Goal: Task Accomplishment & Management: Use online tool/utility

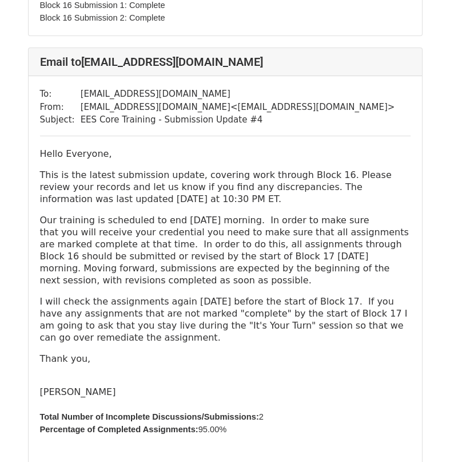
scroll to position [6868, 0]
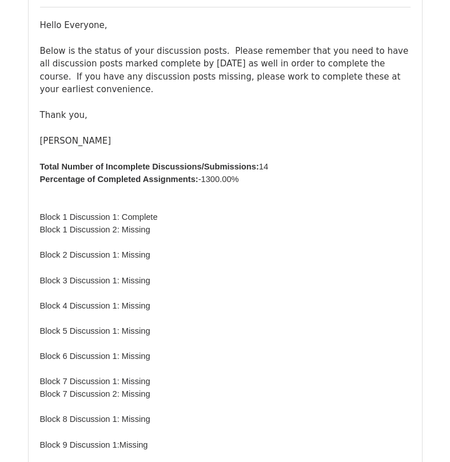
scroll to position [6611, 0]
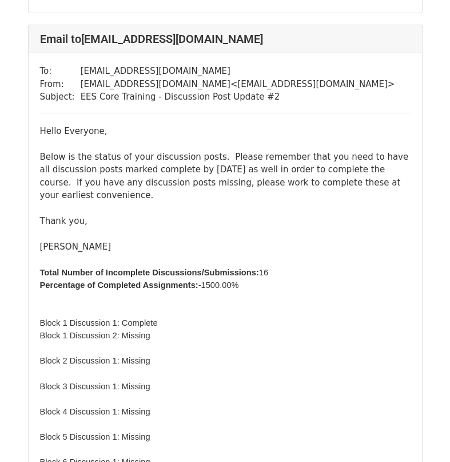
scroll to position [6467, 0]
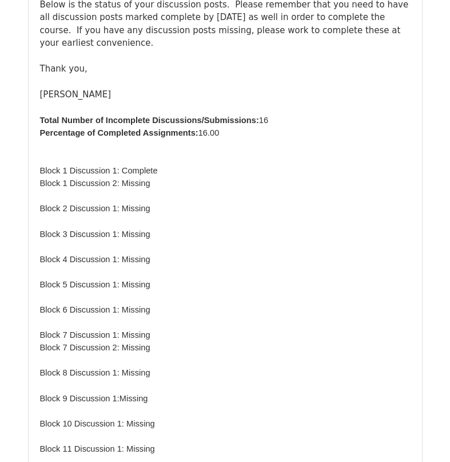
scroll to position [6582, 0]
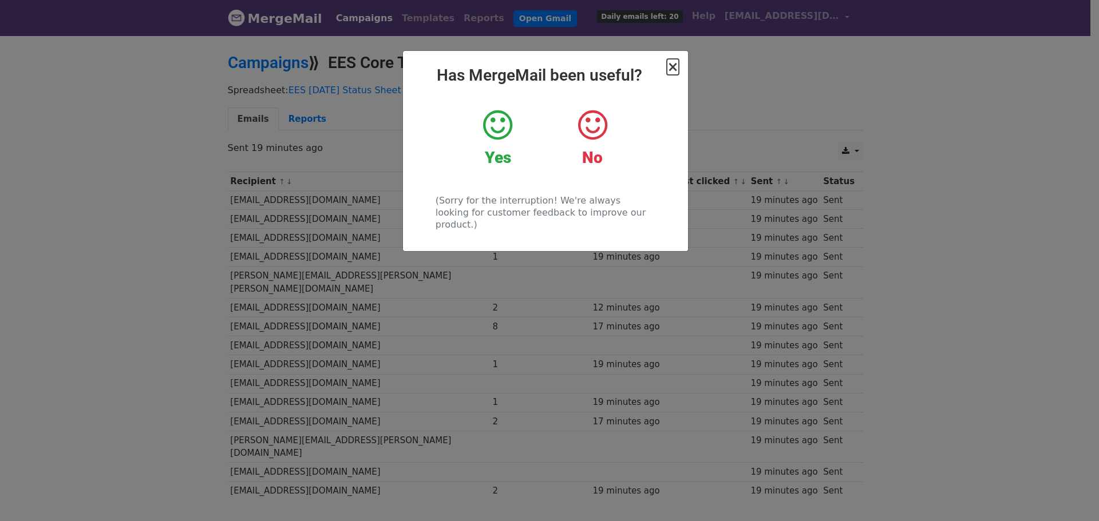
click at [675, 72] on span "×" at bounding box center [672, 67] width 11 height 16
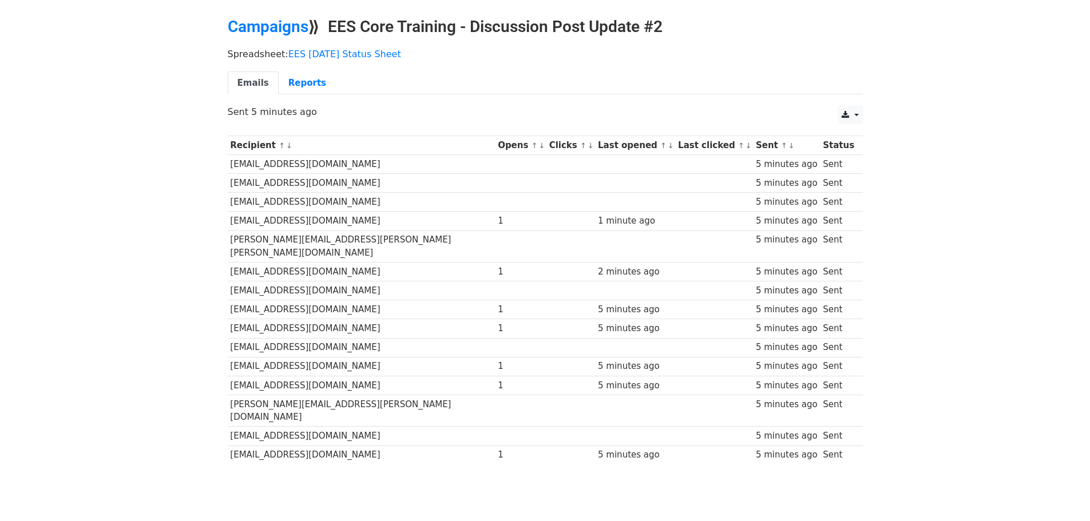
scroll to position [55, 0]
